Goal: Check status: Check status

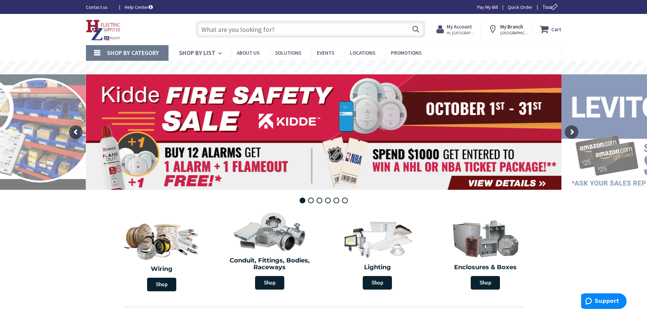
click at [459, 26] on strong "My Account" at bounding box center [459, 26] width 25 height 6
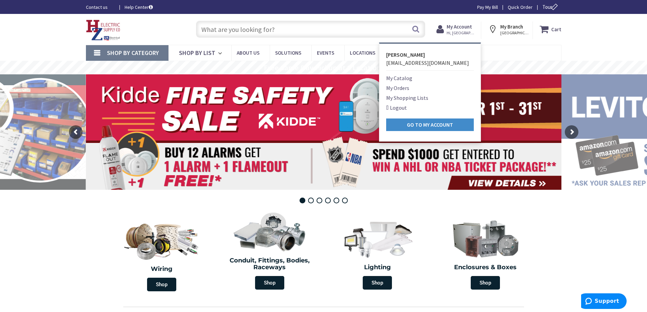
click at [403, 89] on link "My Orders" at bounding box center [397, 88] width 23 height 8
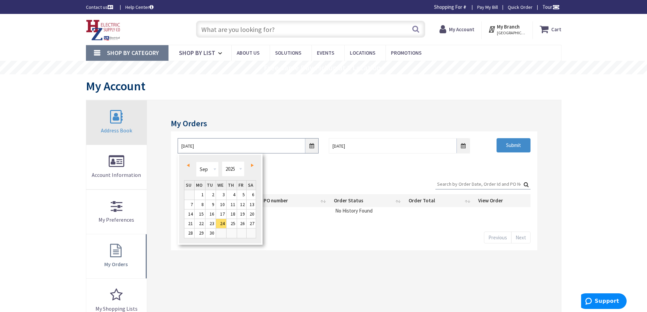
drag, startPoint x: 221, startPoint y: 145, endPoint x: 101, endPoint y: 126, distance: 120.8
click at [102, 126] on div "My Orders 9/24/2025 10/1/2025 Submit Show 10 25 50 100 orders Search: Date Orde…" at bounding box center [324, 256] width 476 height 313
click at [239, 169] on select "1980 1981 1982 1983 1984 1985 1986 1987 1988 1989 1990 1991 1992 1993 1994 1995…" at bounding box center [233, 168] width 23 height 15
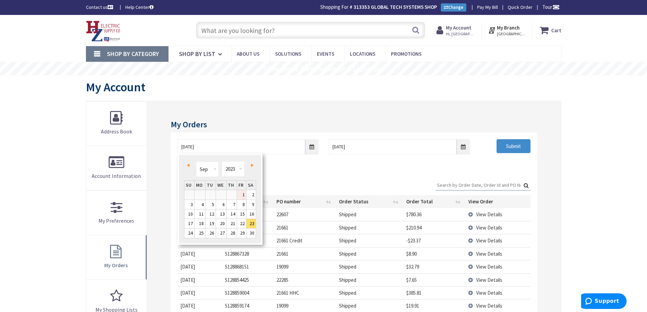
click at [243, 196] on link "1" at bounding box center [241, 194] width 9 height 9
type input "09/01/2023"
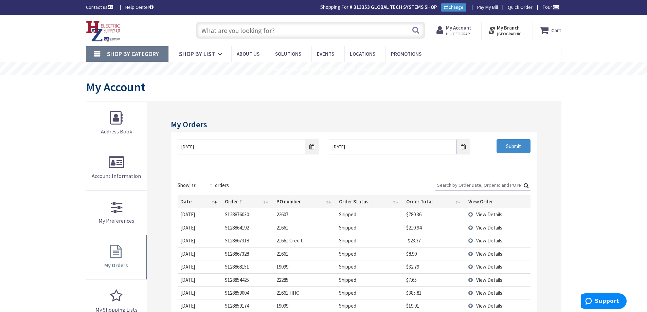
click at [459, 181] on input "Search:" at bounding box center [483, 185] width 95 height 10
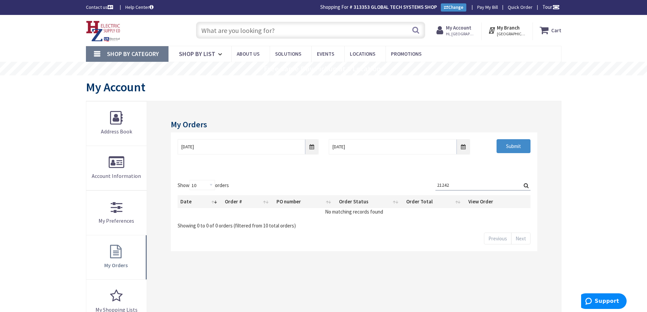
type input "21242"
click at [525, 185] on label "Search: 21242" at bounding box center [483, 185] width 95 height 11
click at [525, 185] on input "21242" at bounding box center [483, 185] width 95 height 10
click at [528, 185] on label "Search: 21242" at bounding box center [483, 185] width 95 height 11
click at [528, 185] on input "21242" at bounding box center [483, 185] width 95 height 10
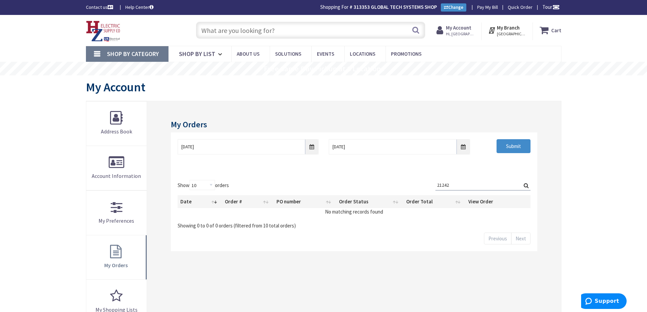
click at [525, 186] on label "Search: 21242" at bounding box center [483, 185] width 95 height 11
click at [525, 186] on input "21242" at bounding box center [483, 185] width 95 height 10
click at [314, 148] on input "09/01/2023" at bounding box center [248, 146] width 141 height 15
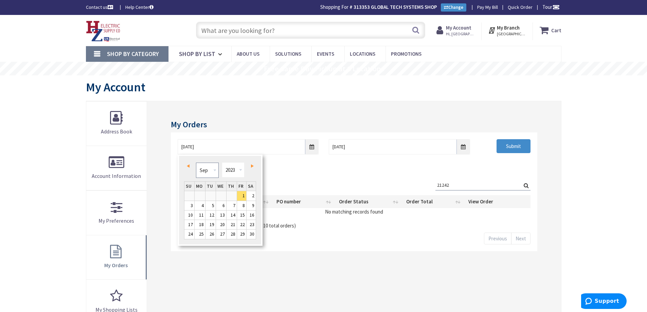
click at [212, 170] on select "Jan Feb Mar Apr May Jun Jul Aug Sep Oct Nov Dec" at bounding box center [207, 170] width 23 height 15
click at [251, 196] on link "1" at bounding box center [252, 195] width 10 height 9
type input "07/01/2023"
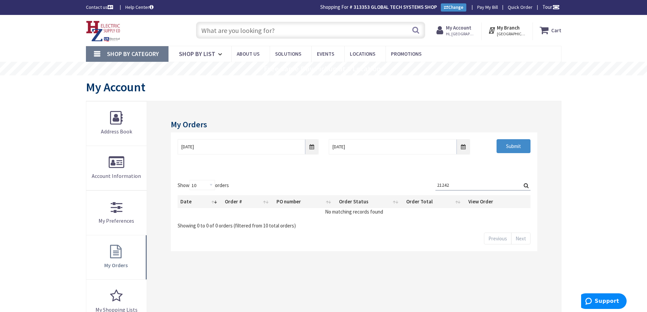
click at [526, 184] on label "Search: 21242" at bounding box center [483, 185] width 95 height 11
click at [526, 184] on input "21242" at bounding box center [483, 185] width 95 height 10
click at [506, 145] on input "Submit" at bounding box center [514, 146] width 34 height 14
click at [479, 182] on input "Search:" at bounding box center [483, 185] width 95 height 10
type input "Ivy"
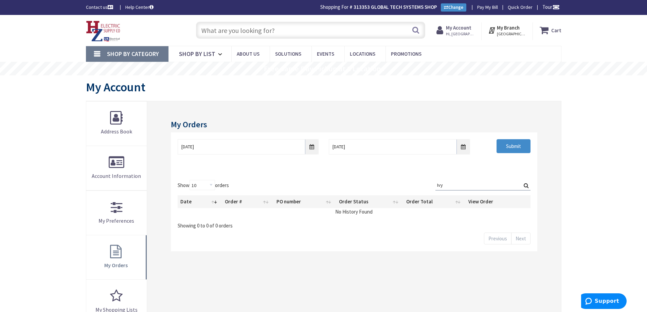
click at [526, 184] on label "Search: Ivy" at bounding box center [483, 185] width 95 height 11
click at [526, 184] on input "Ivy" at bounding box center [483, 185] width 95 height 10
click at [526, 186] on label "Search: Ivy" at bounding box center [483, 185] width 95 height 11
click at [526, 186] on input "Ivy" at bounding box center [483, 185] width 95 height 10
click at [527, 185] on label "Search: Ivy" at bounding box center [483, 185] width 95 height 11
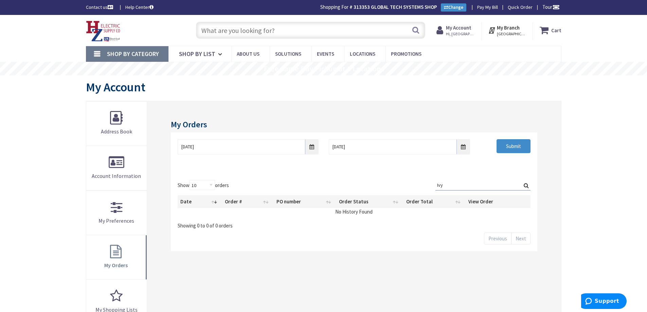
click at [527, 185] on input "Ivy" at bounding box center [483, 185] width 95 height 10
click at [509, 147] on input "Submit" at bounding box center [514, 146] width 34 height 14
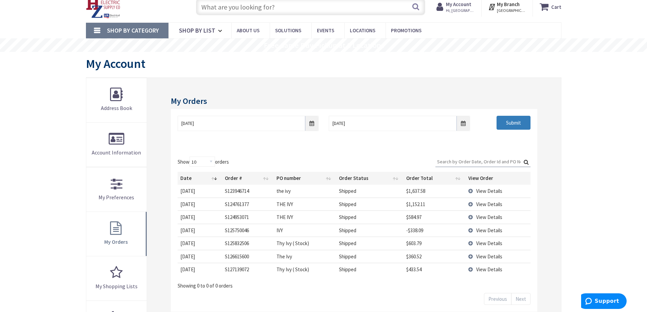
scroll to position [34, 0]
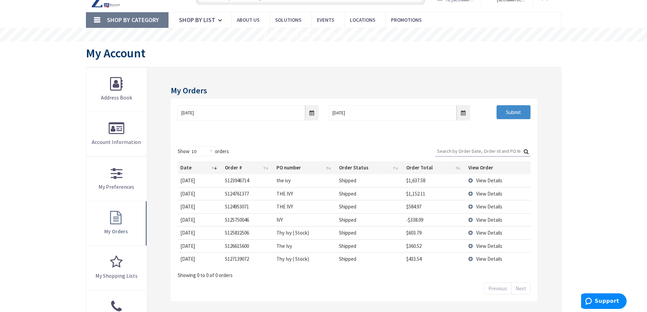
click at [486, 180] on span "View Details" at bounding box center [489, 180] width 26 height 6
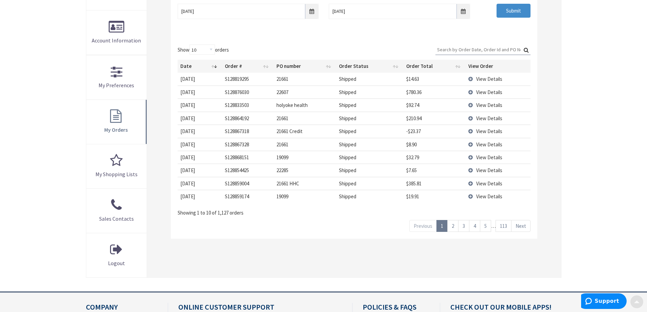
scroll to position [136, 0]
click at [196, 68] on th "Date" at bounding box center [200, 65] width 45 height 13
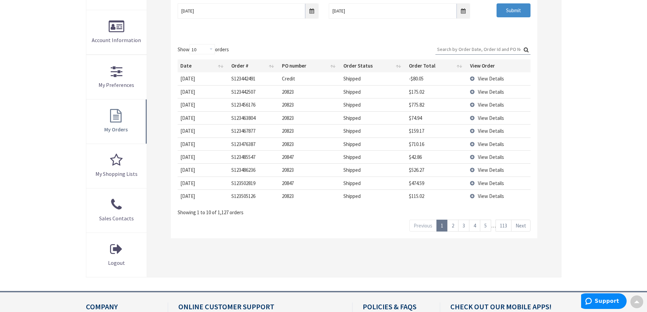
click at [447, 47] on input "Search:" at bounding box center [483, 49] width 95 height 10
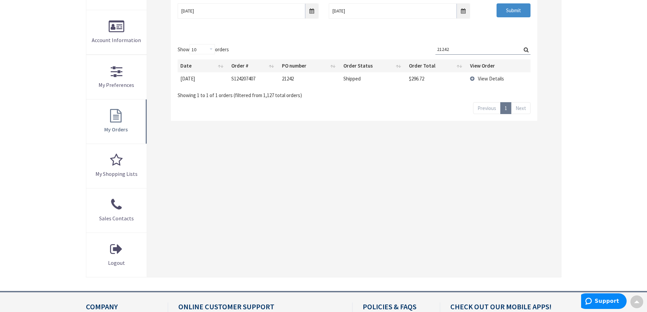
drag, startPoint x: 428, startPoint y: 43, endPoint x: 353, endPoint y: 38, distance: 74.9
click at [353, 38] on div "Show 10 25 50 100 orders Search: 21242 Date Order # PO number Order Status Orde…" at bounding box center [354, 79] width 366 height 84
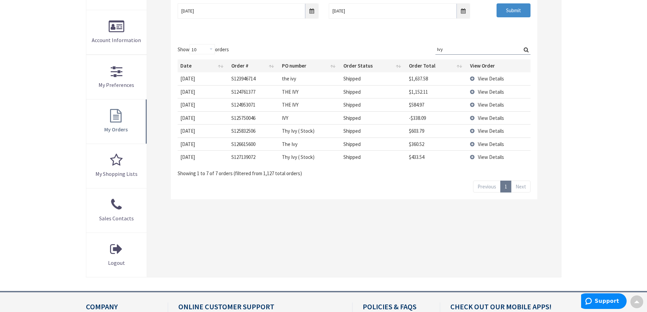
type input "Ivy"
click at [490, 78] on span "View Details" at bounding box center [491, 78] width 26 height 6
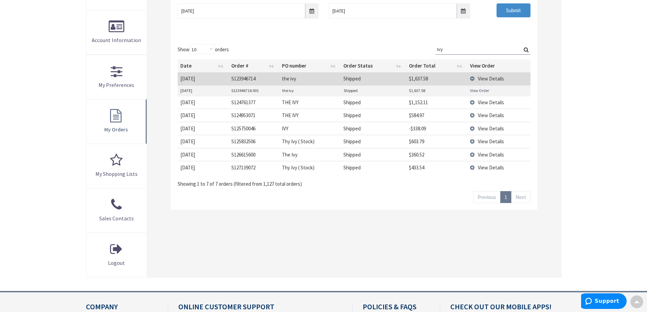
click at [481, 90] on link "View Order" at bounding box center [479, 91] width 19 height 6
drag, startPoint x: 445, startPoint y: 49, endPoint x: 395, endPoint y: 50, distance: 50.0
click at [395, 50] on div "Show 10 25 50 100 orders Search: Ivy Date Order # PO number Order Status Order …" at bounding box center [354, 116] width 353 height 144
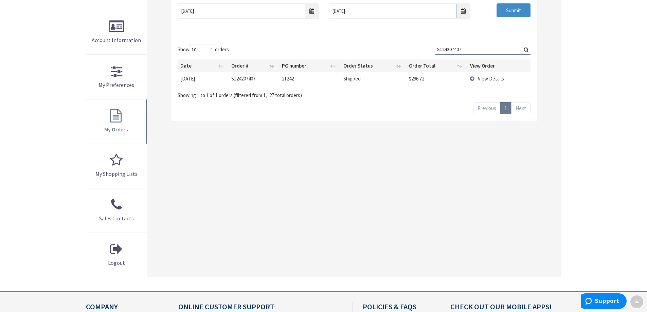
type input "S124207407"
click at [500, 79] on span "View Details" at bounding box center [491, 78] width 26 height 6
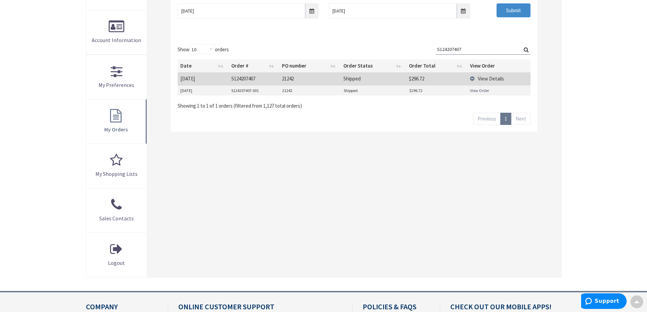
click at [484, 89] on link "View Order" at bounding box center [479, 91] width 19 height 6
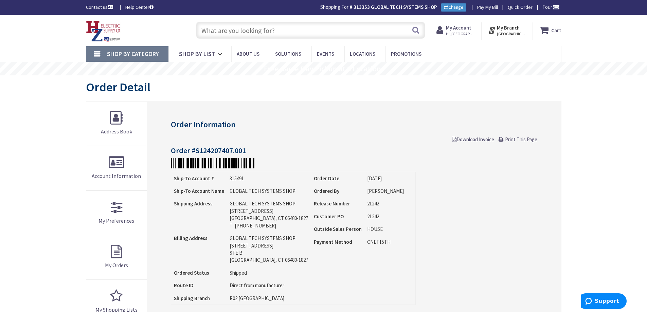
click at [520, 138] on span "Print This Page" at bounding box center [521, 139] width 32 height 6
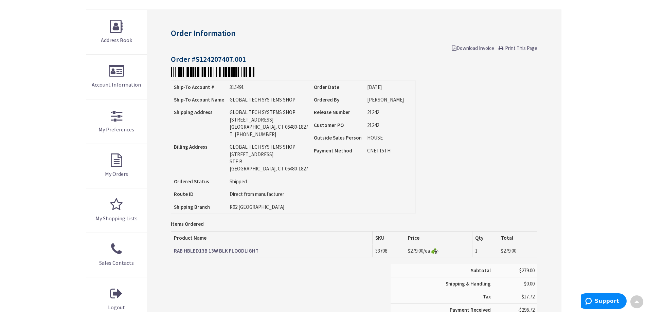
scroll to position [68, 0]
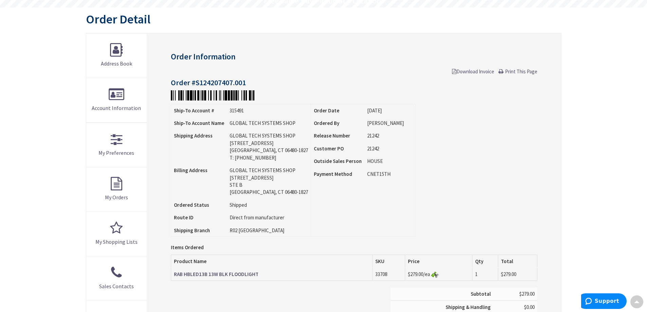
click at [514, 69] on span "Print This Page" at bounding box center [521, 71] width 32 height 6
